Goal: Check status: Check status

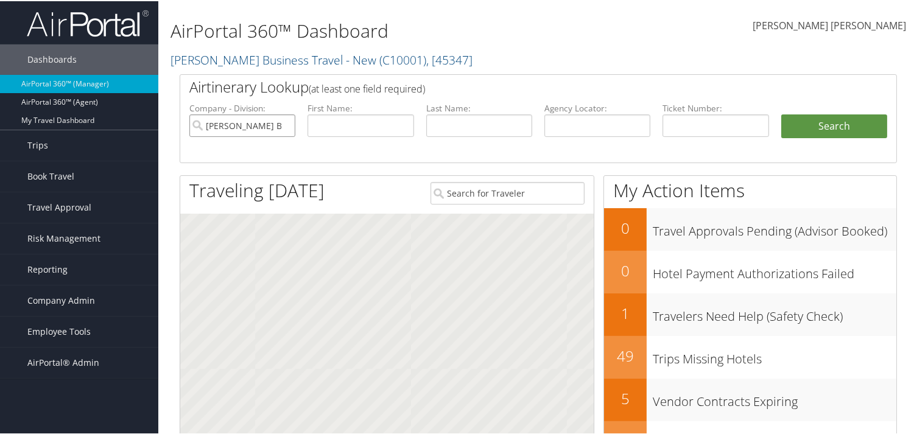
click at [284, 125] on input "[PERSON_NAME] Business Travel - New" at bounding box center [242, 124] width 106 height 23
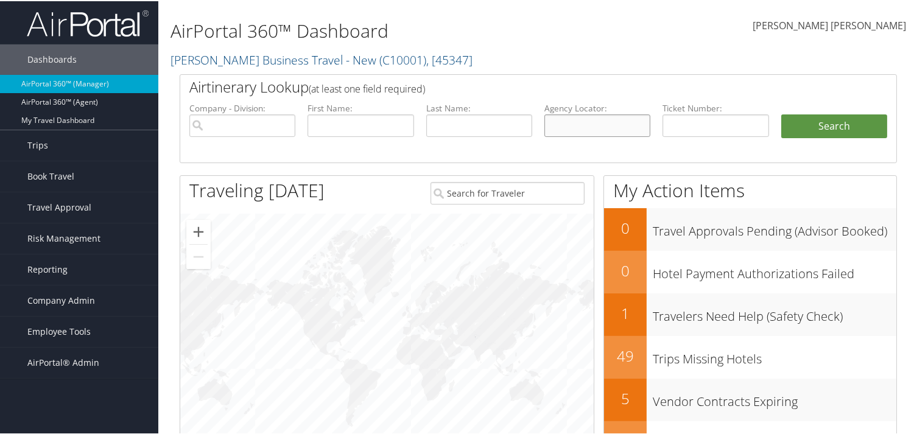
click at [617, 122] on input "text" at bounding box center [597, 124] width 106 height 23
paste input "EFIXKD"
type input "EFIXKD"
click at [830, 130] on button "Search" at bounding box center [834, 125] width 106 height 24
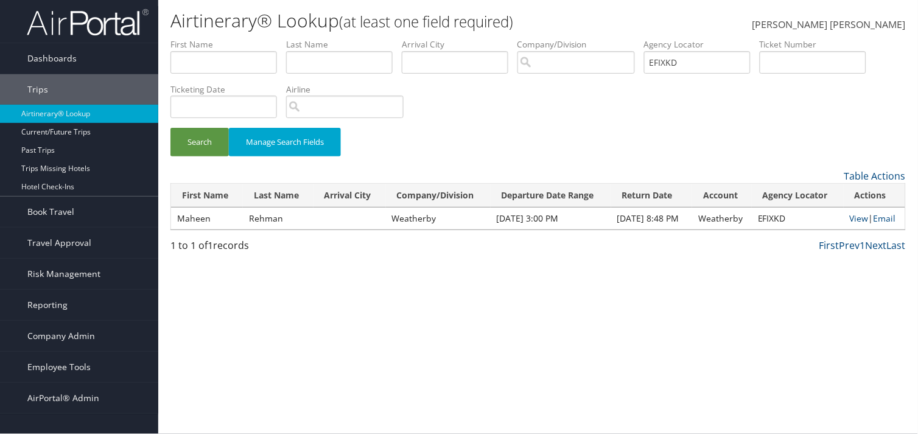
click at [205, 220] on td "Maheen" at bounding box center [207, 219] width 72 height 22
click at [850, 219] on link "View" at bounding box center [859, 218] width 19 height 12
click at [701, 65] on input "EFIXKD" at bounding box center [697, 62] width 107 height 23
click at [64, 57] on span "Dashboards" at bounding box center [51, 58] width 49 height 30
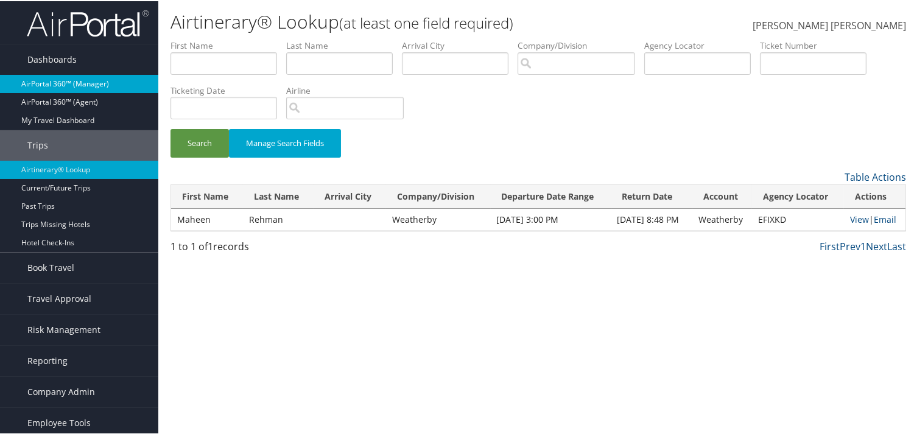
click at [71, 80] on link "AirPortal 360™ (Manager)" at bounding box center [79, 83] width 158 height 18
